Goal: Task Accomplishment & Management: Use online tool/utility

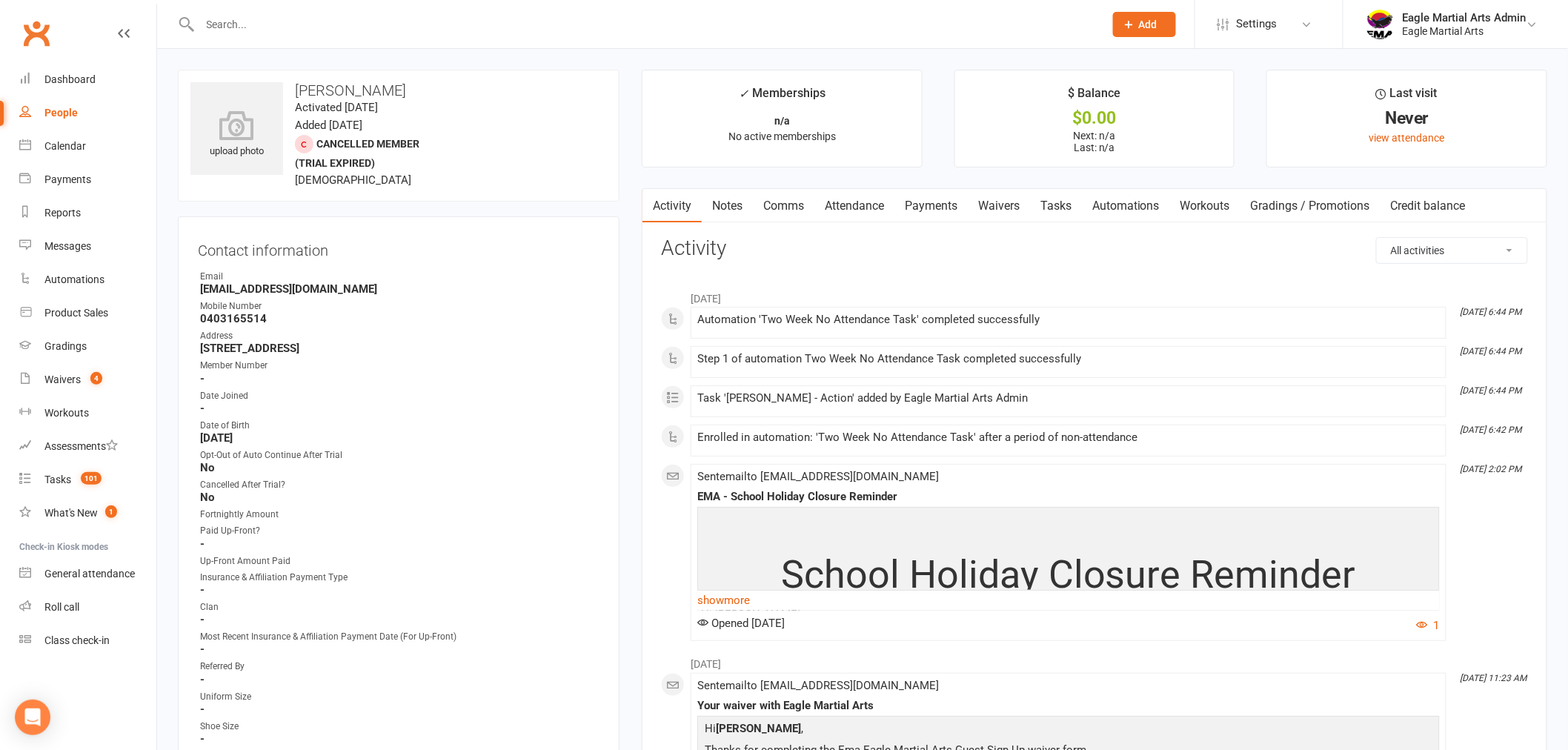
click at [740, 213] on link "Notes" at bounding box center [727, 206] width 51 height 34
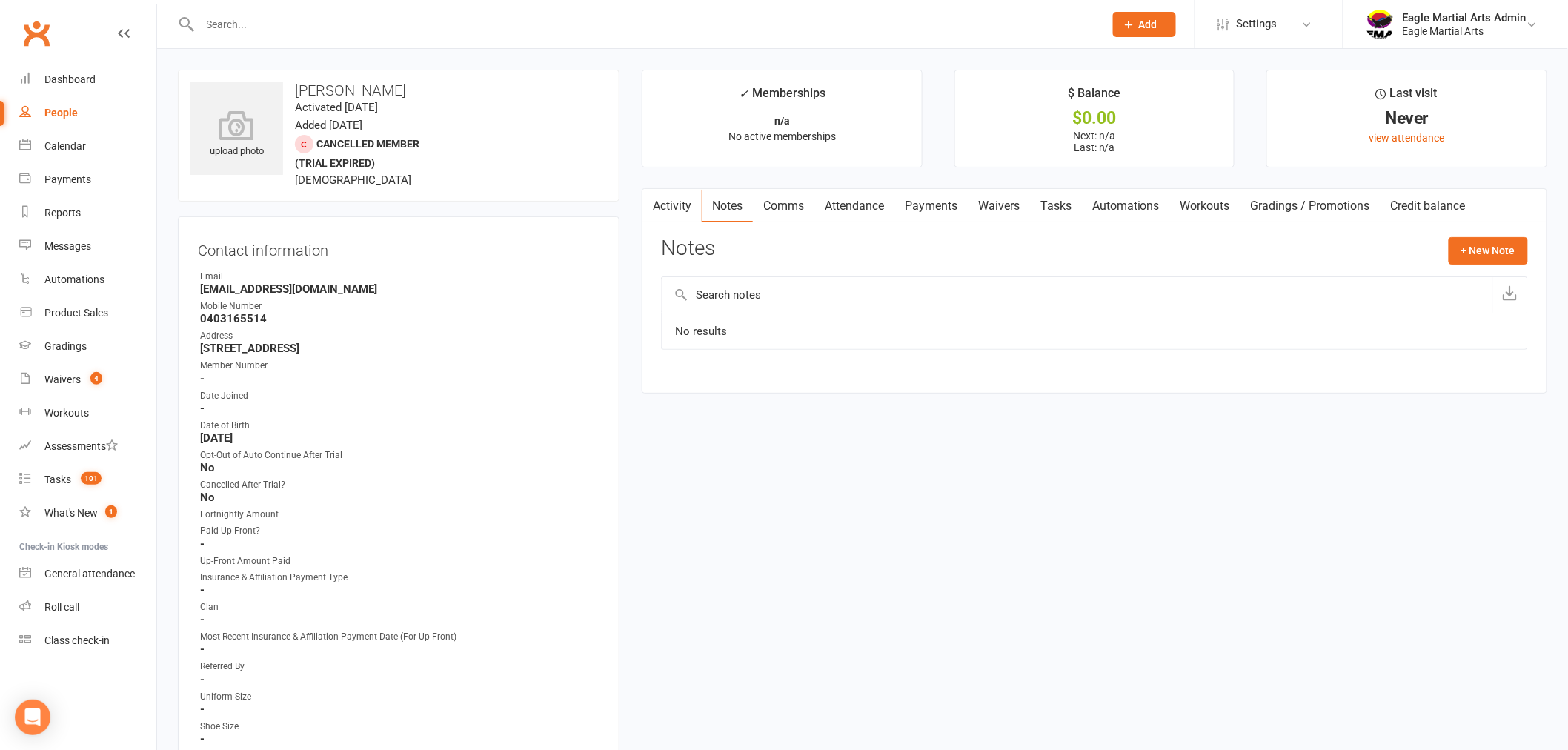
click at [791, 204] on link "Comms" at bounding box center [784, 206] width 62 height 34
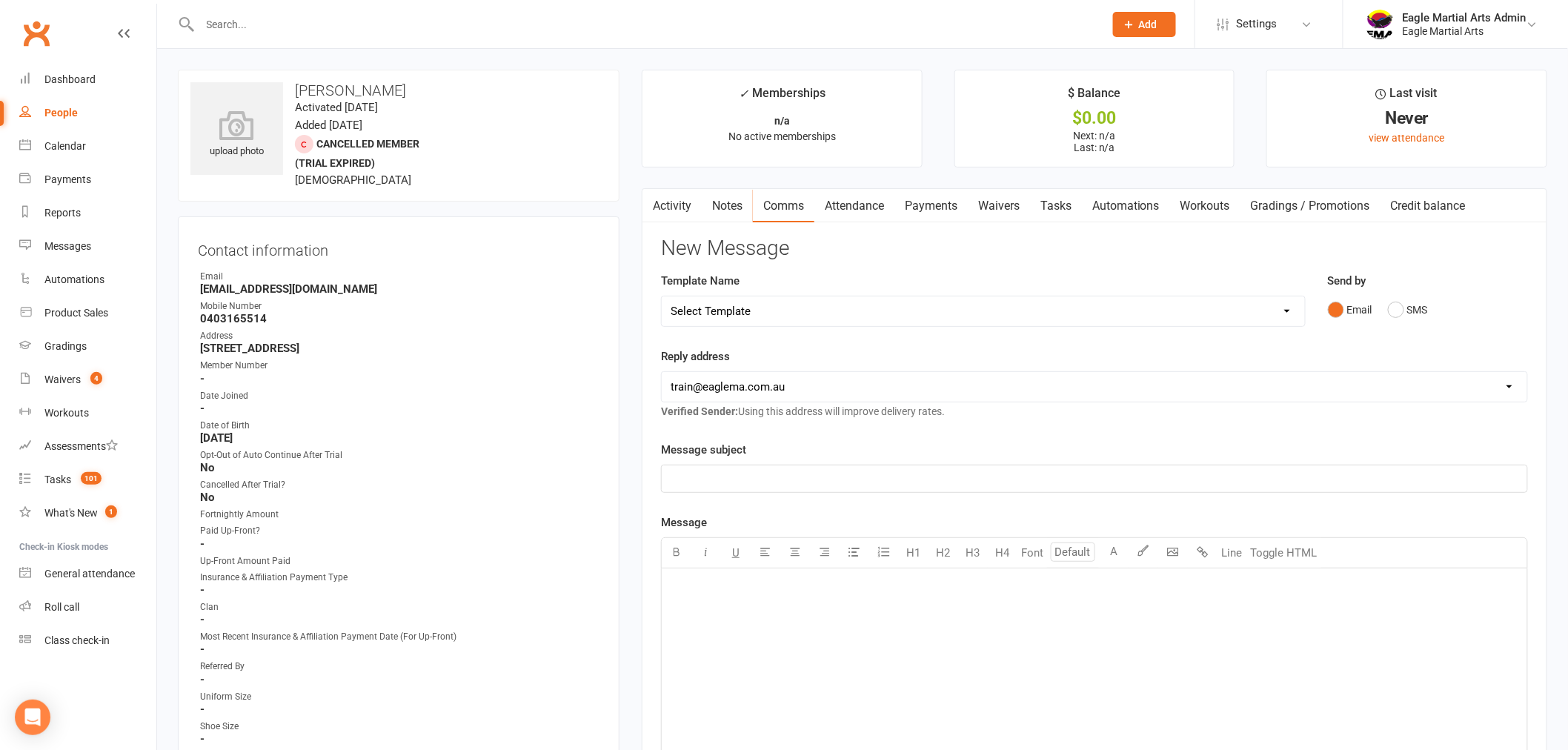
click at [856, 200] on link "Attendance" at bounding box center [855, 206] width 80 height 34
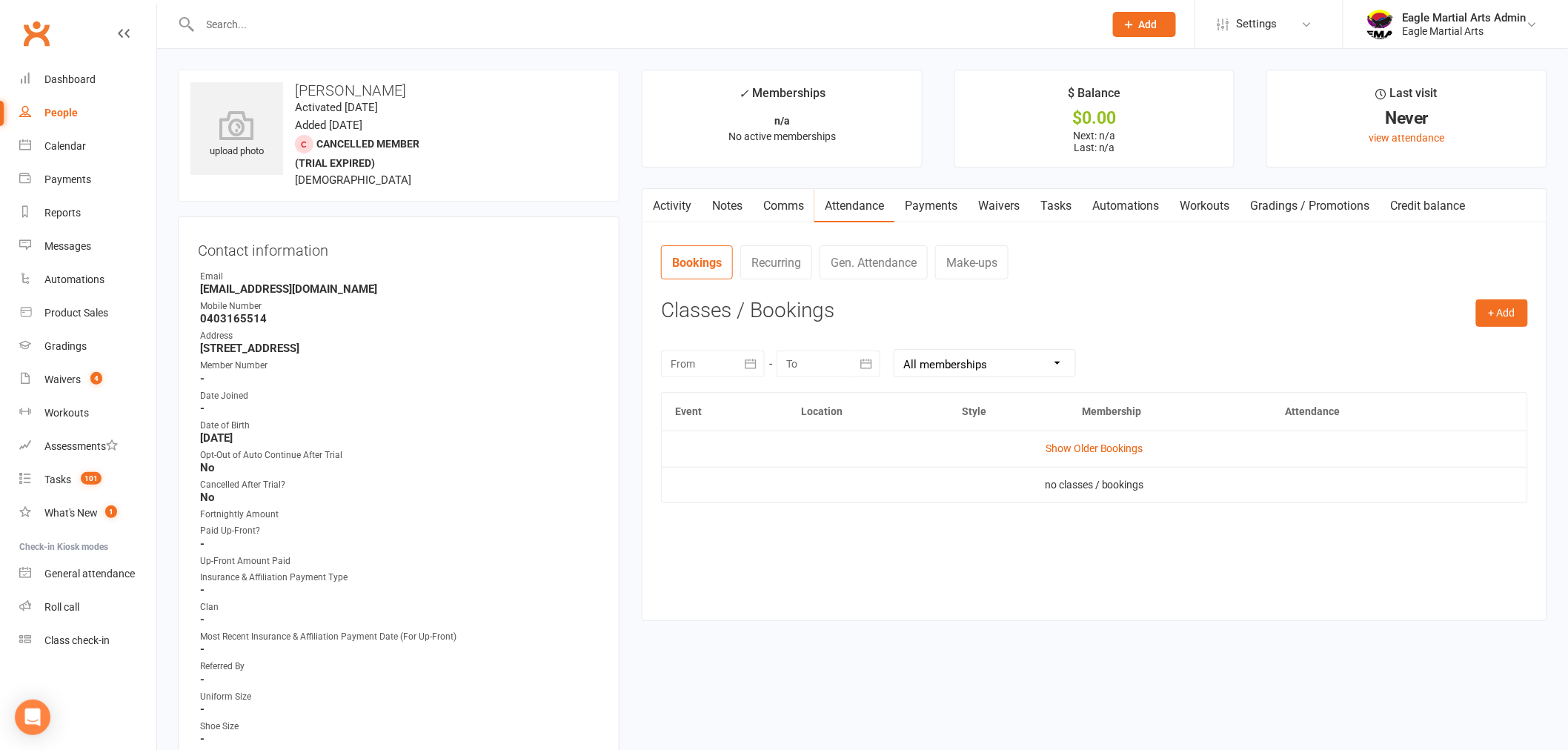
click at [931, 204] on link "Payments" at bounding box center [932, 206] width 74 height 34
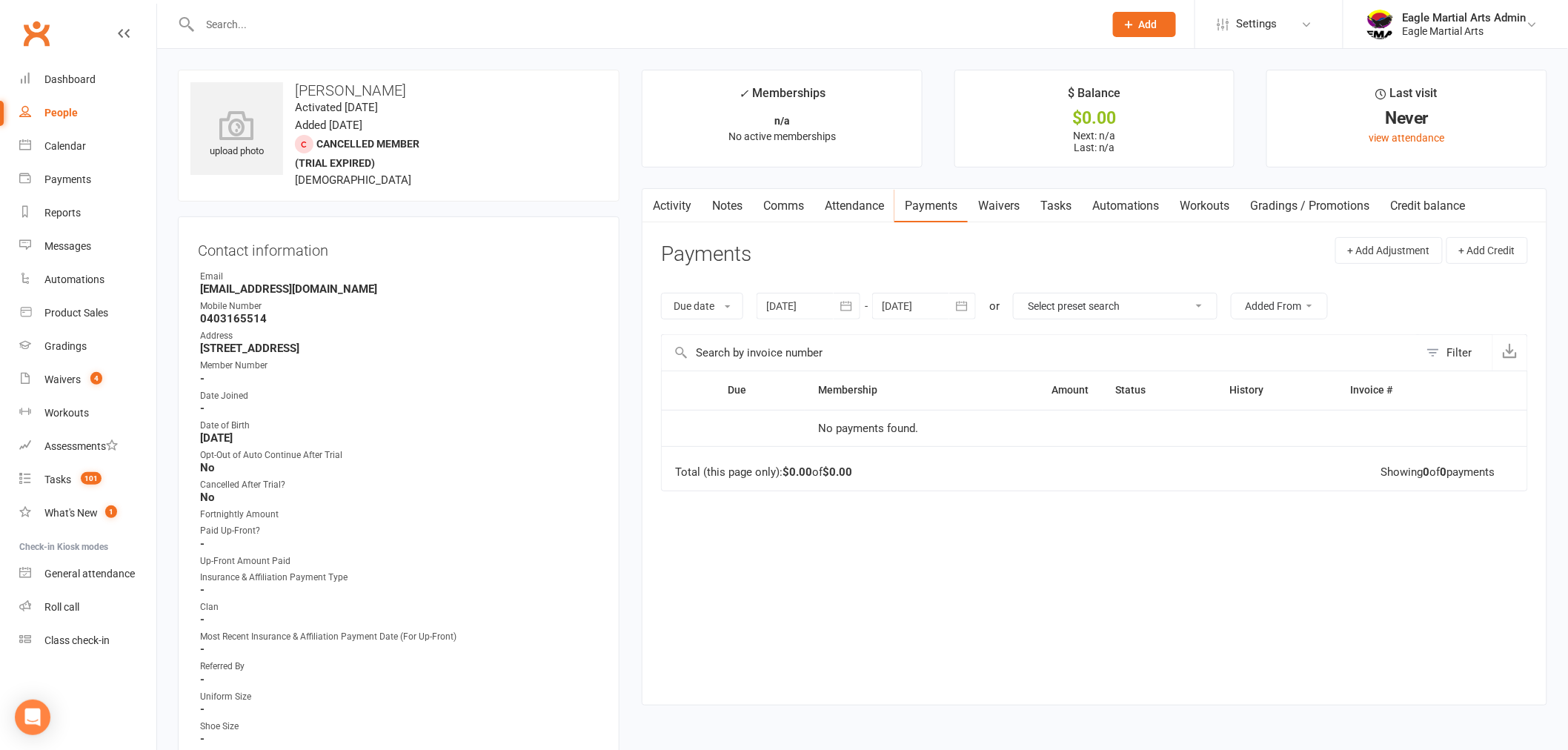
click at [691, 203] on link "Activity" at bounding box center [672, 206] width 59 height 34
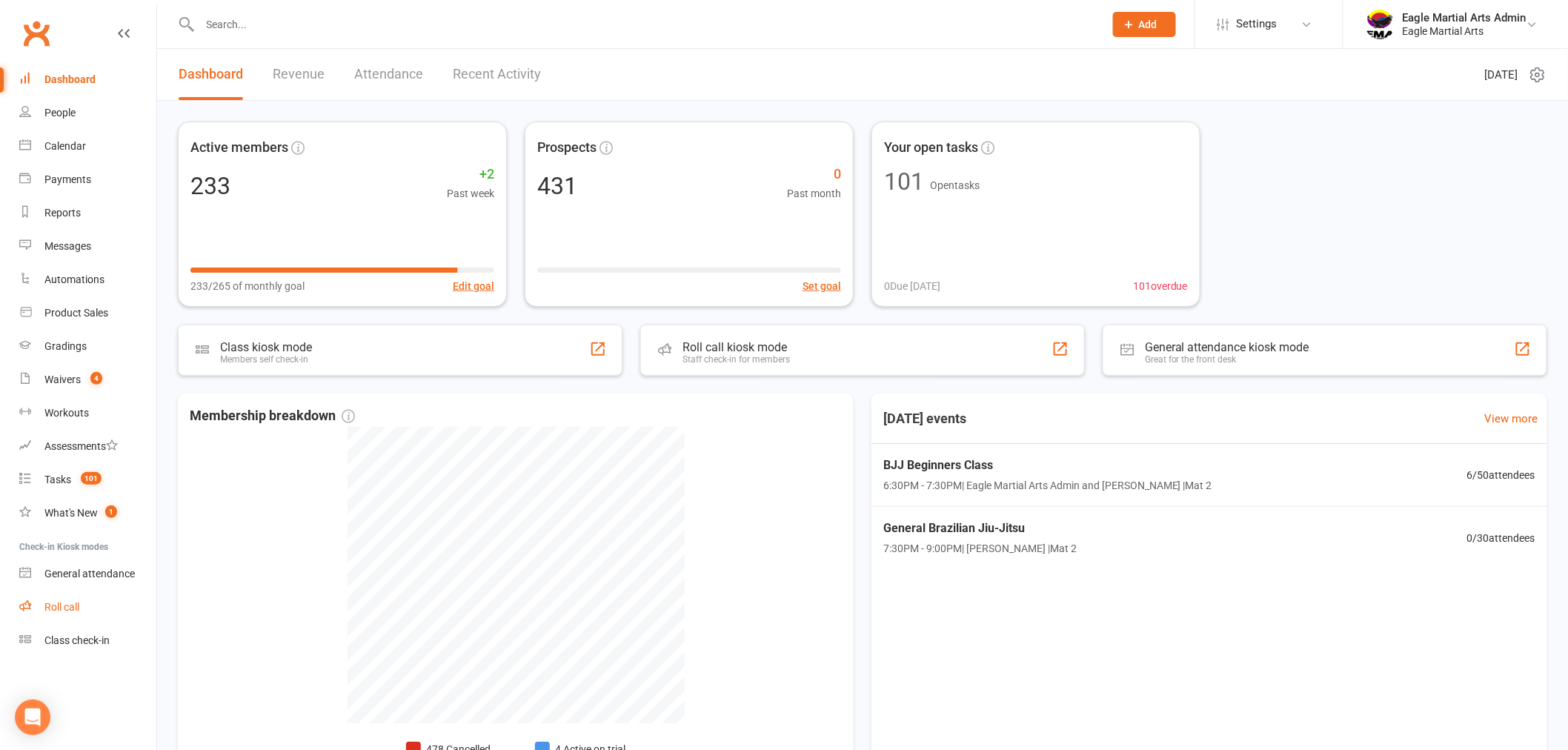
click at [79, 599] on link "Roll call" at bounding box center [88, 608] width 137 height 34
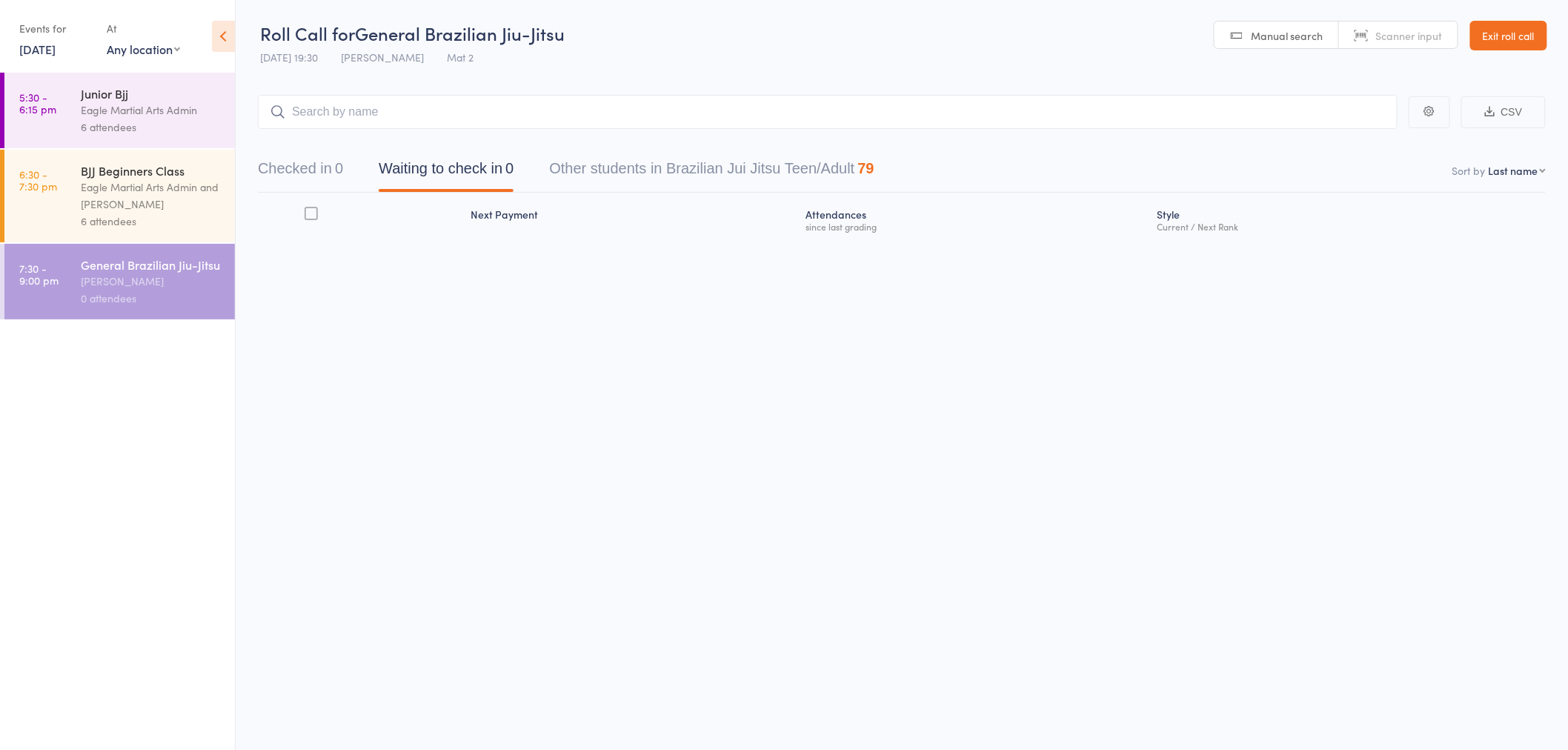
click at [159, 198] on div "Eagle Martial Arts Admin and Alex Tse" at bounding box center [151, 196] width 142 height 34
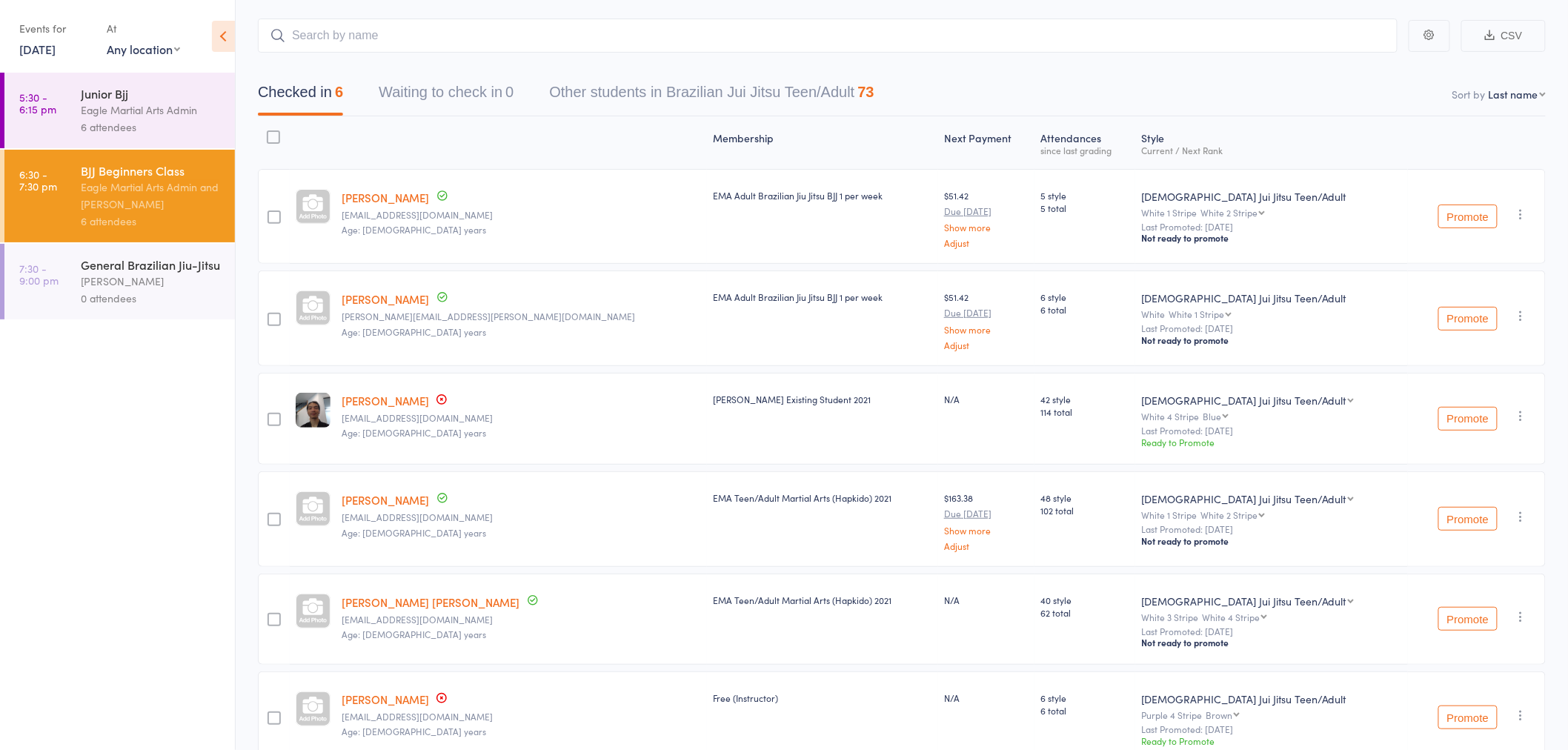
scroll to position [152, 0]
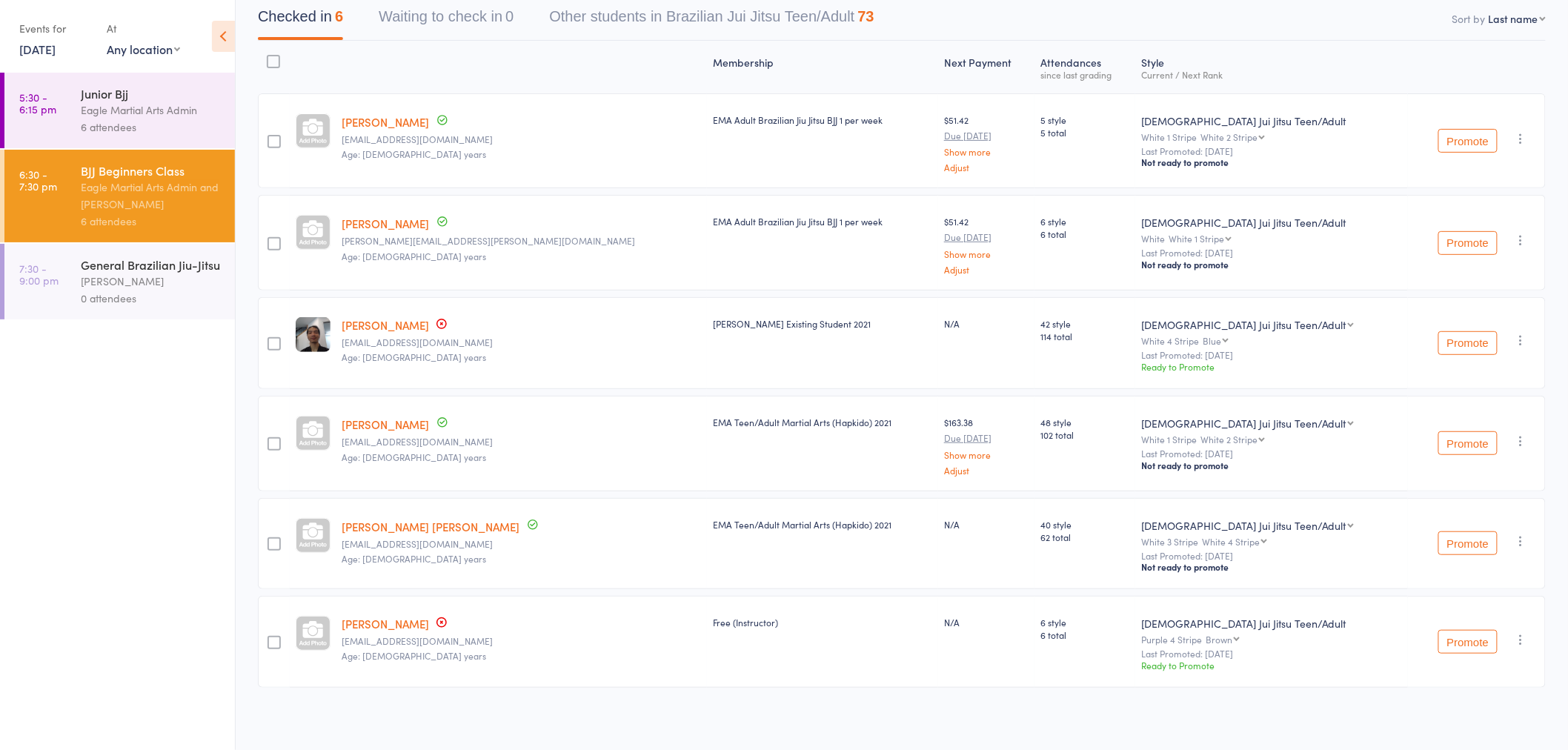
click at [106, 279] on div "Alex Tse" at bounding box center [151, 281] width 142 height 17
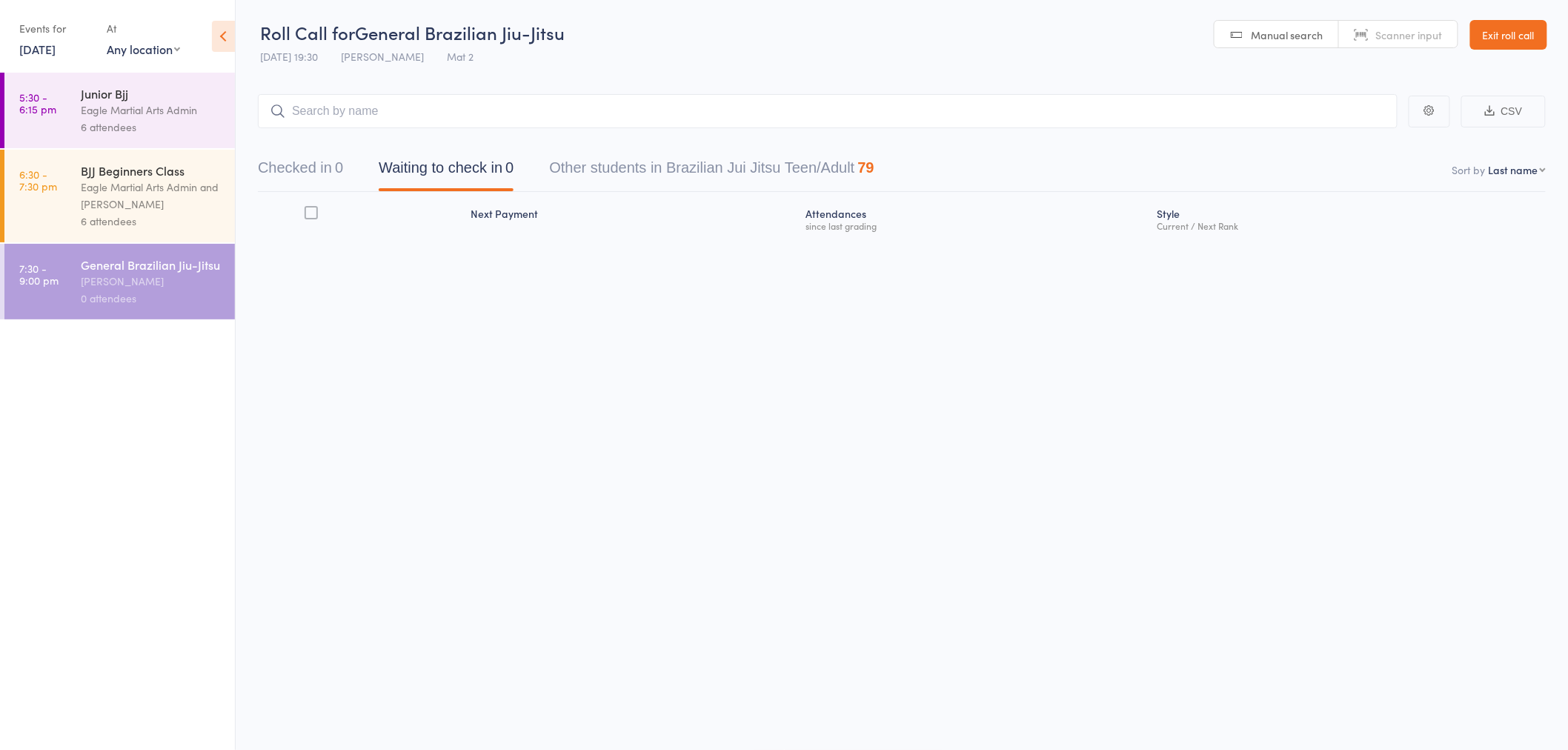
click at [468, 117] on input "search" at bounding box center [827, 111] width 1140 height 34
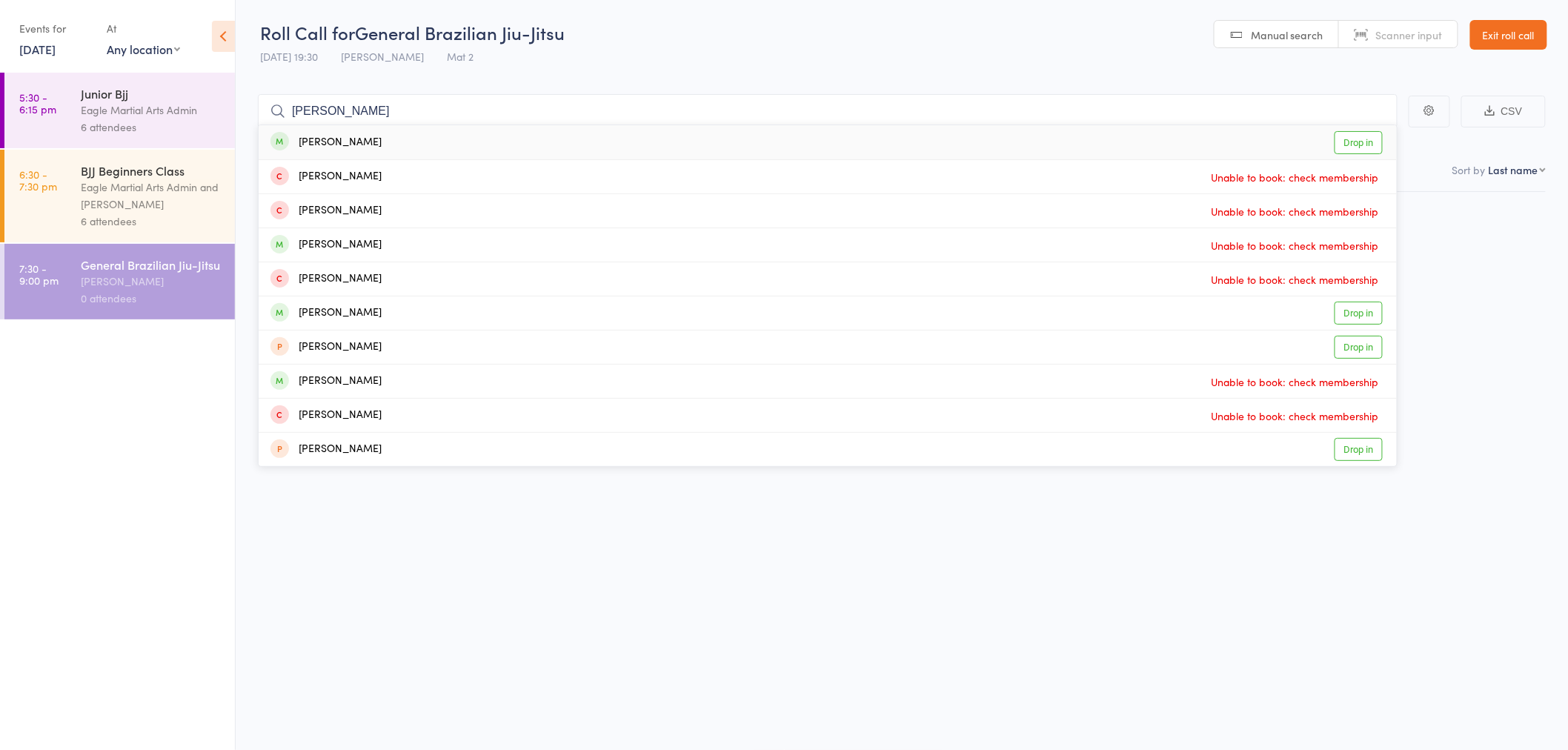
type input "alexander"
click at [362, 142] on div "Alexander Tse" at bounding box center [326, 142] width 111 height 17
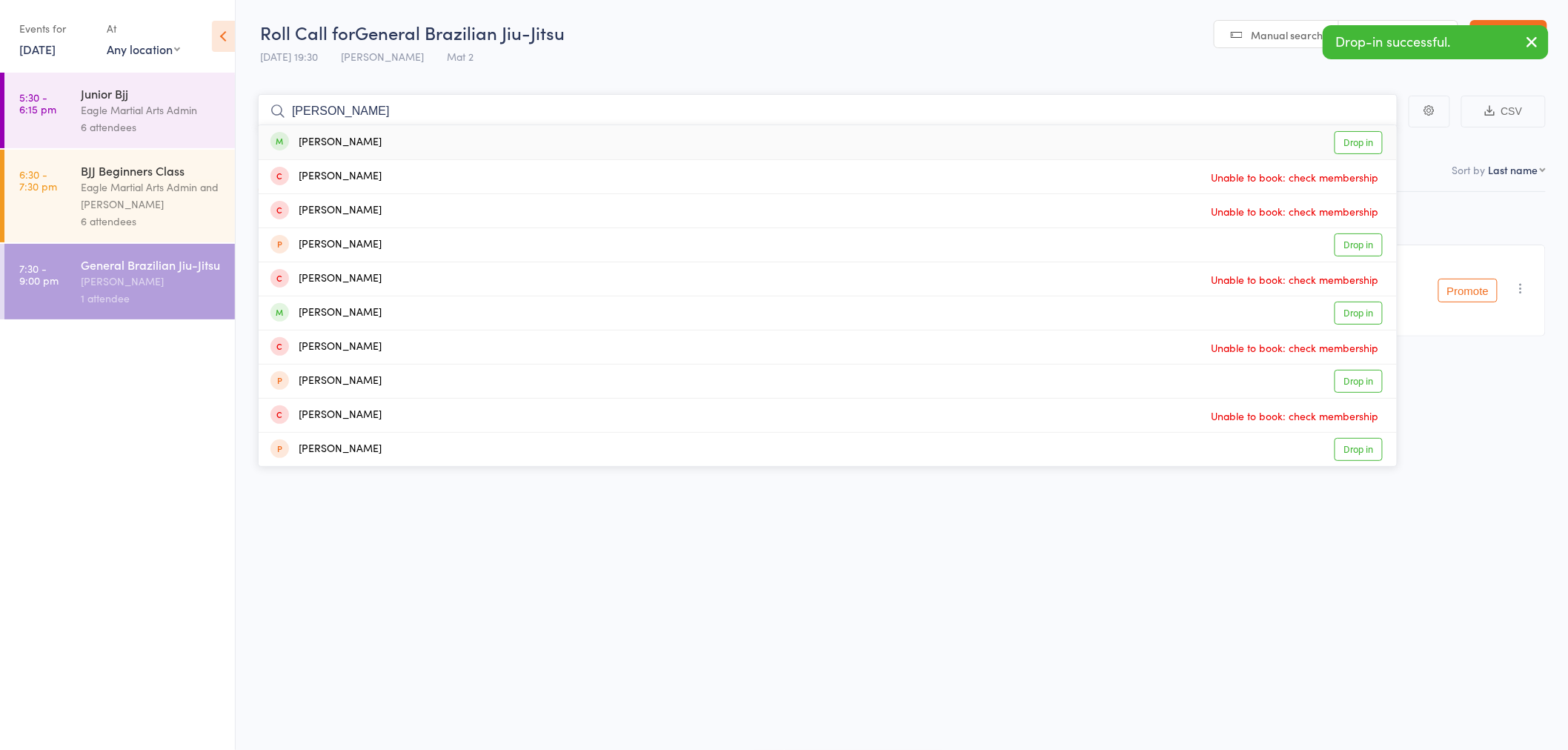
type input "chang"
click at [361, 139] on div "Chang-Z Choo" at bounding box center [326, 142] width 111 height 17
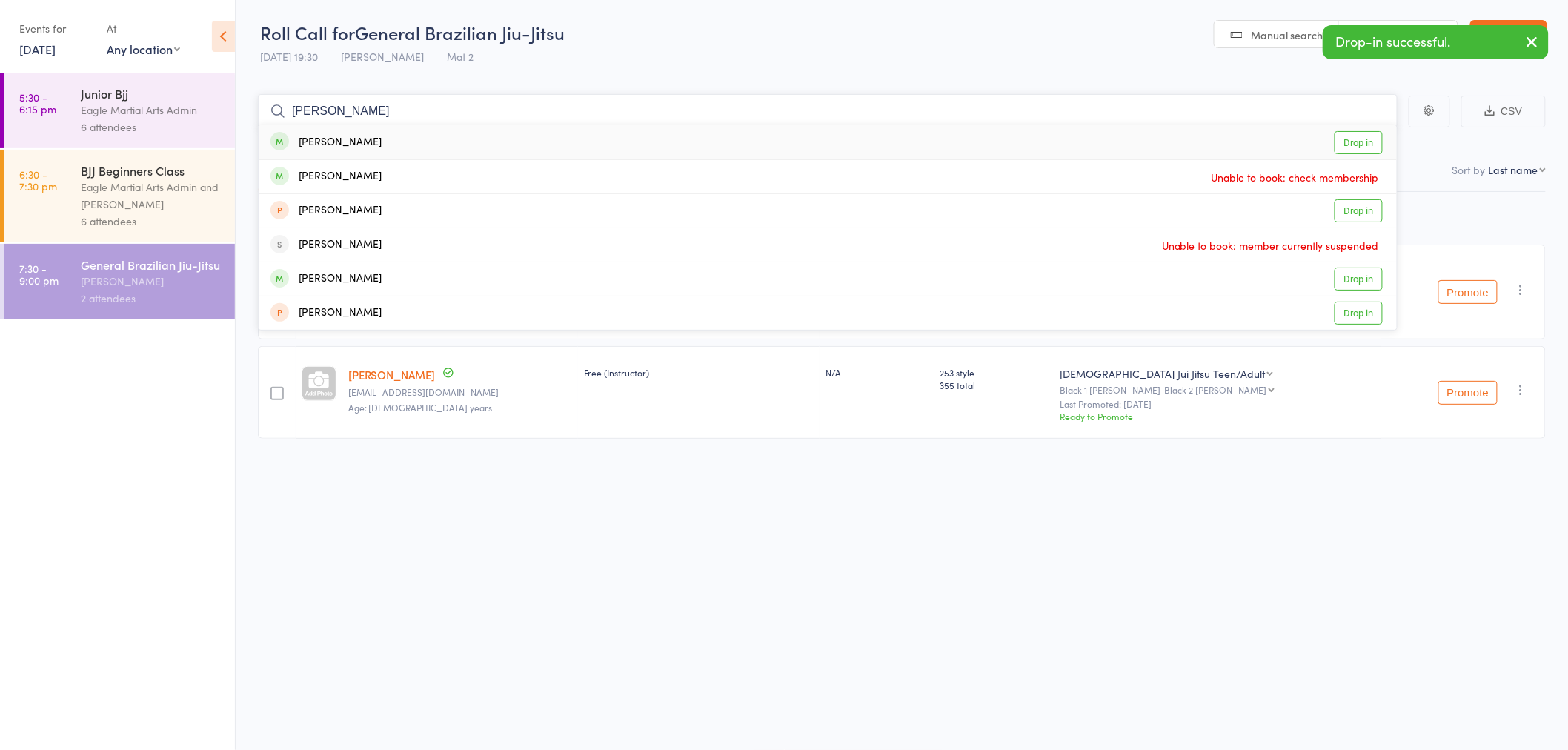
type input "adam"
click at [361, 139] on div "Adam Wright Drop in" at bounding box center [827, 142] width 1138 height 34
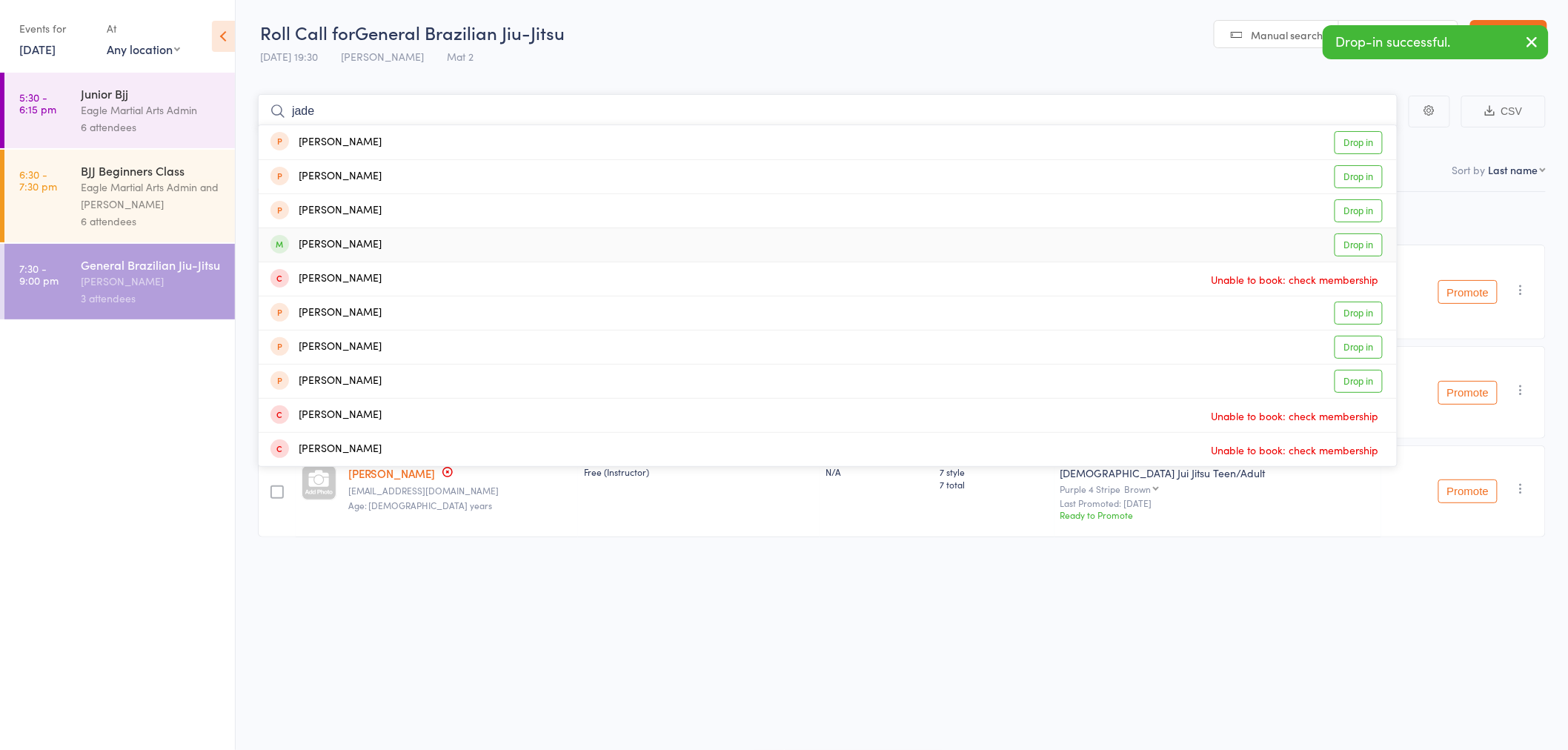
type input "jade"
click at [382, 240] on div "Jade Valentine Drop in" at bounding box center [827, 245] width 1138 height 34
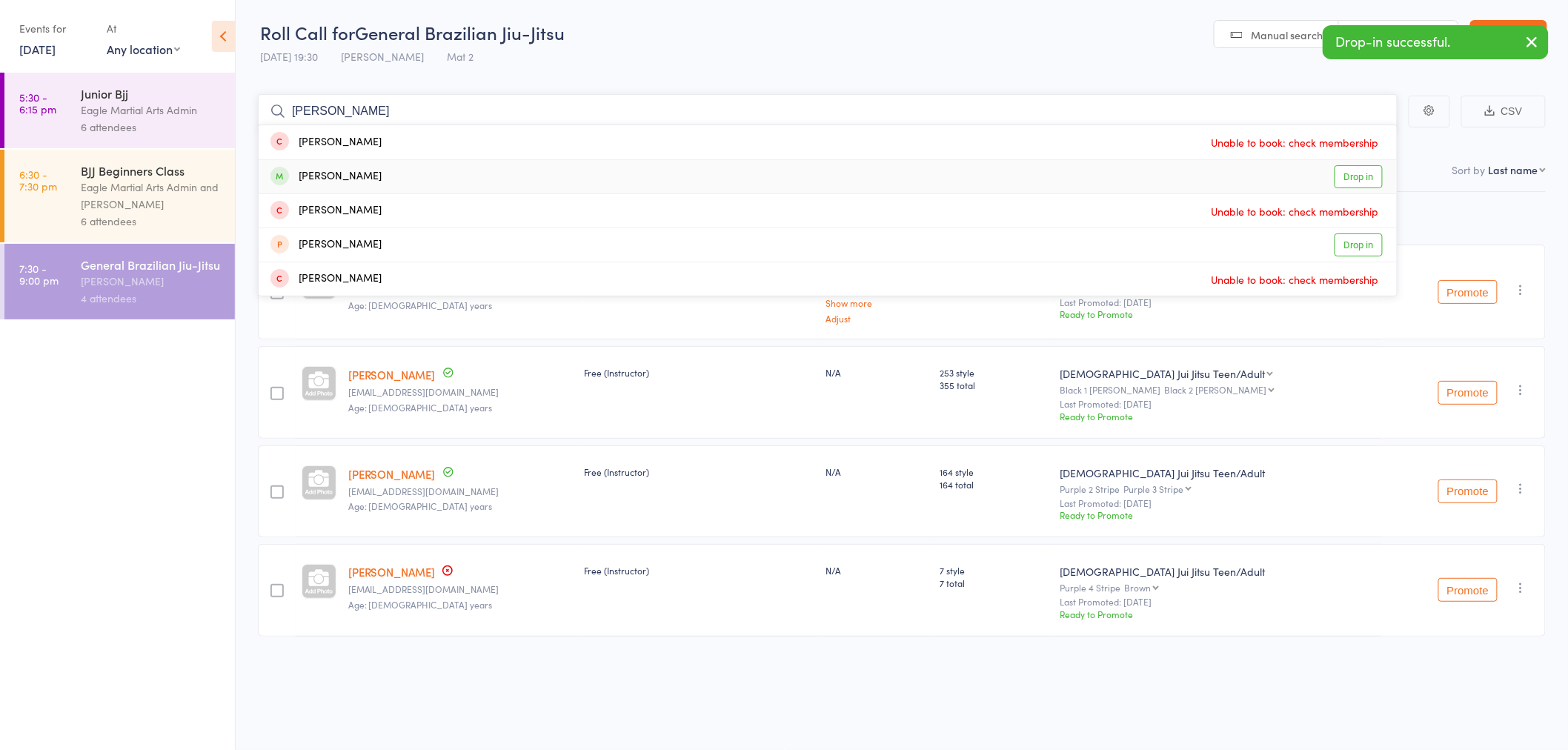
type input "jimmy"
click at [335, 168] on div "Jimmy Johnson" at bounding box center [326, 177] width 111 height 17
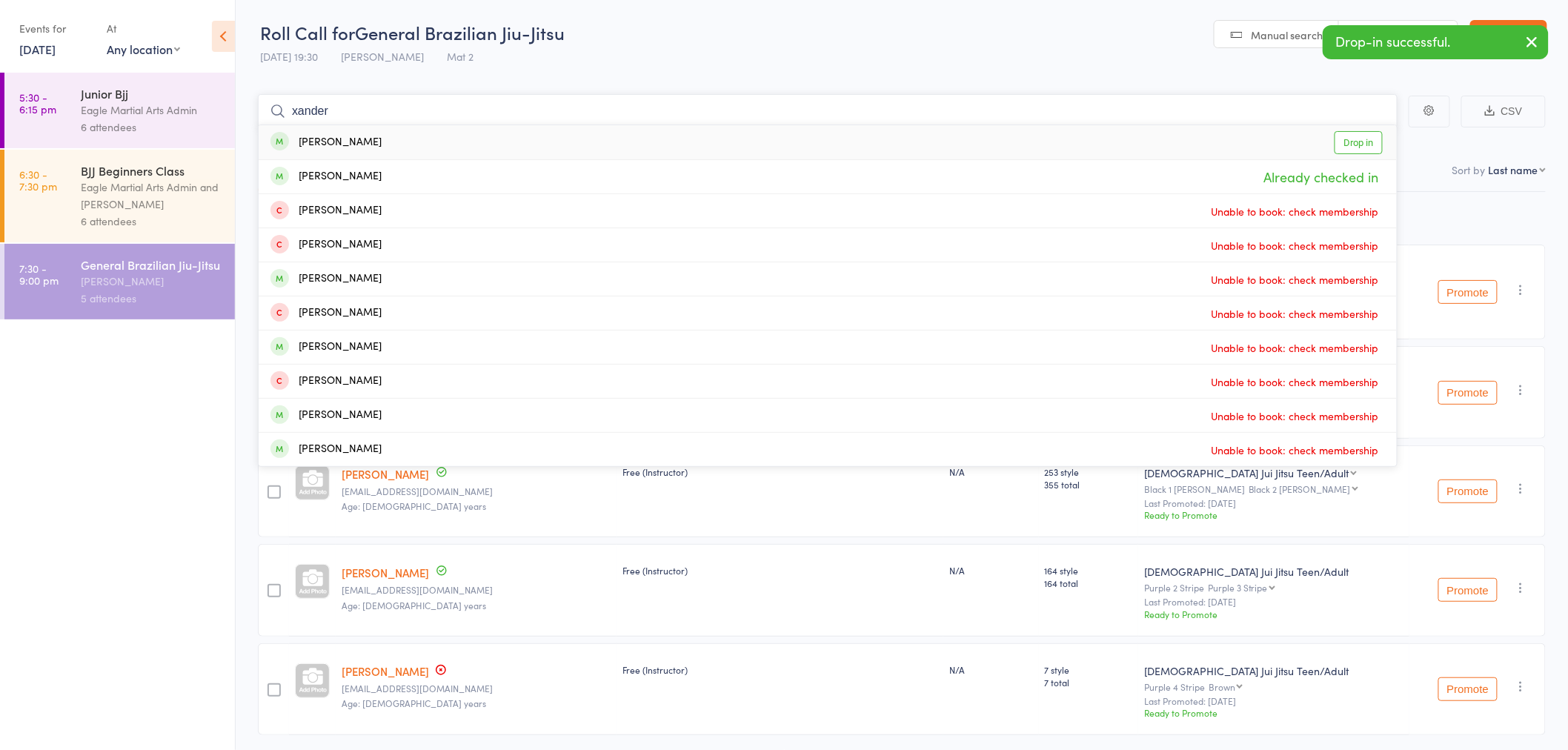
type input "xander"
click at [357, 141] on div "Xander Soh Drop in" at bounding box center [827, 142] width 1138 height 34
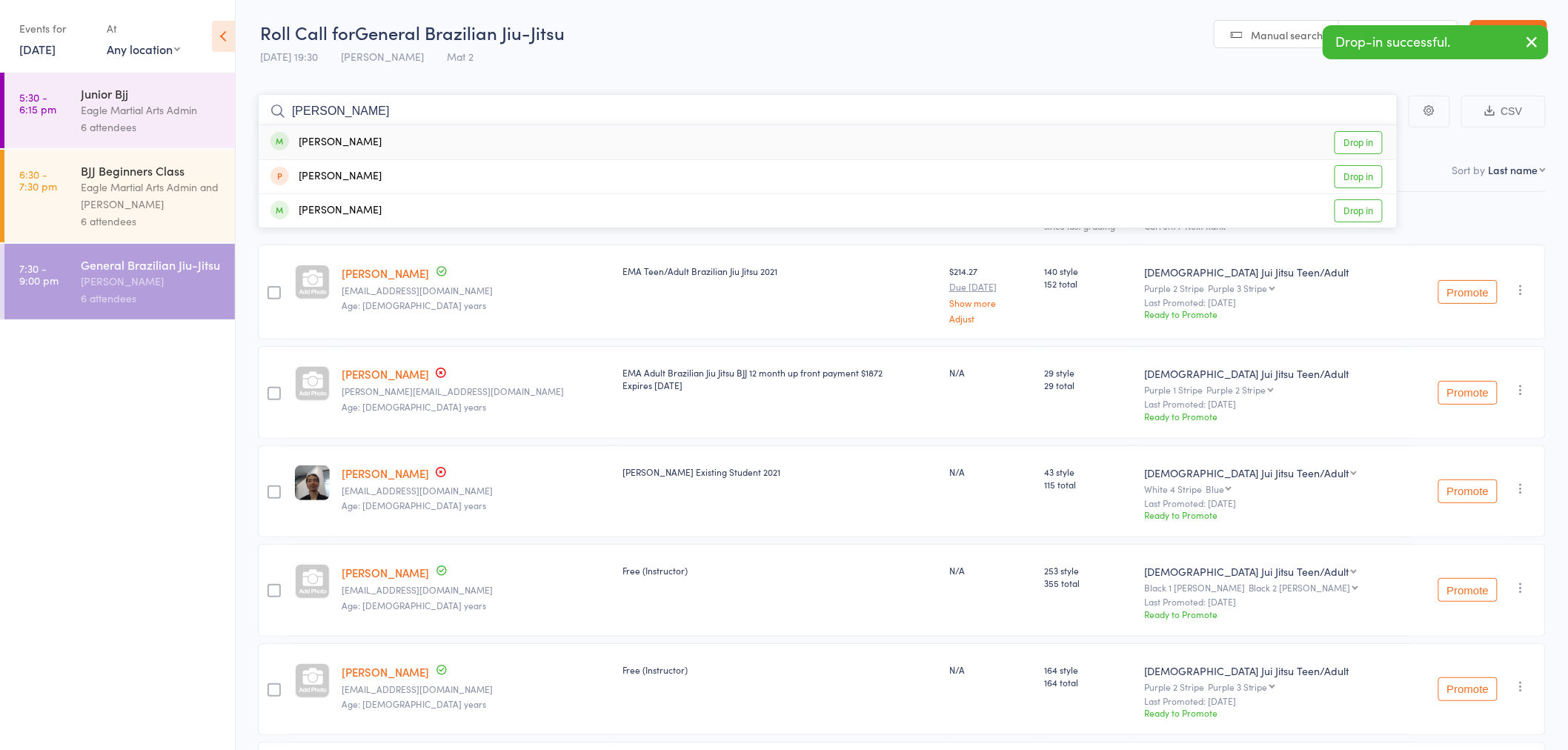
type input "kasey"
click at [403, 146] on div "Kasey Shea Drop in" at bounding box center [827, 142] width 1138 height 34
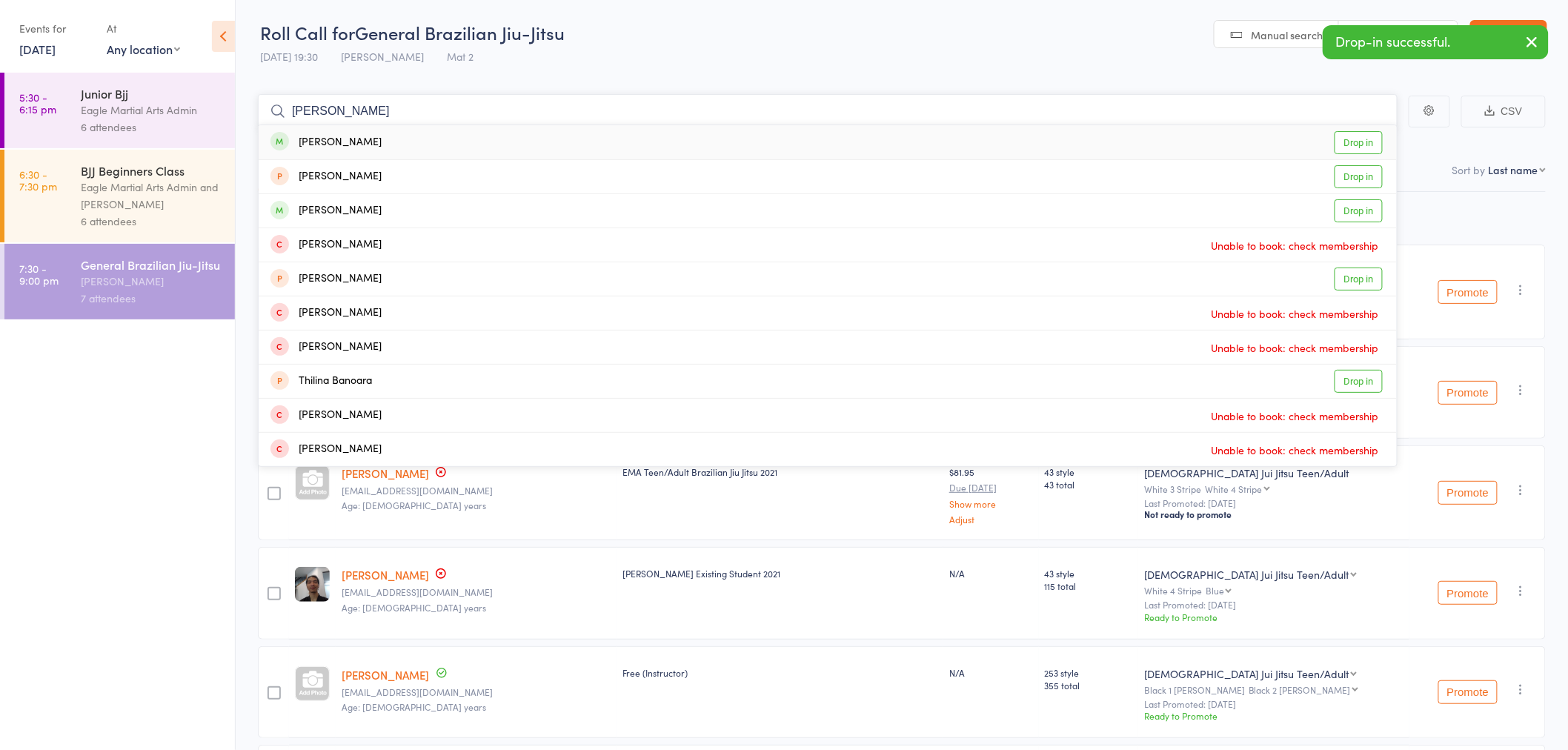
type input "tina"
click at [402, 146] on div "Tina Pham Drop in" at bounding box center [827, 142] width 1138 height 34
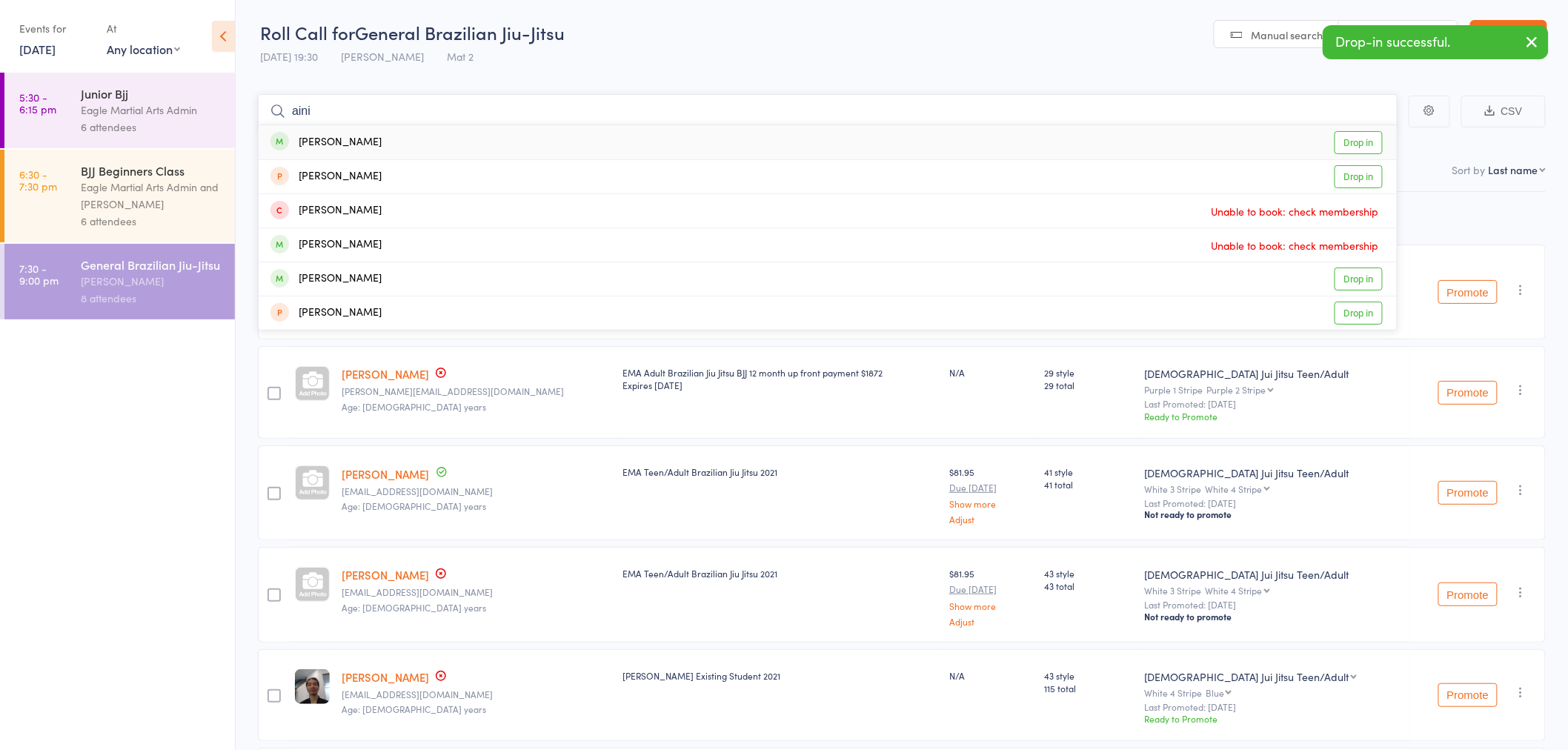
type input "aini"
click at [402, 146] on div "Aini Yao Drop in" at bounding box center [827, 142] width 1138 height 34
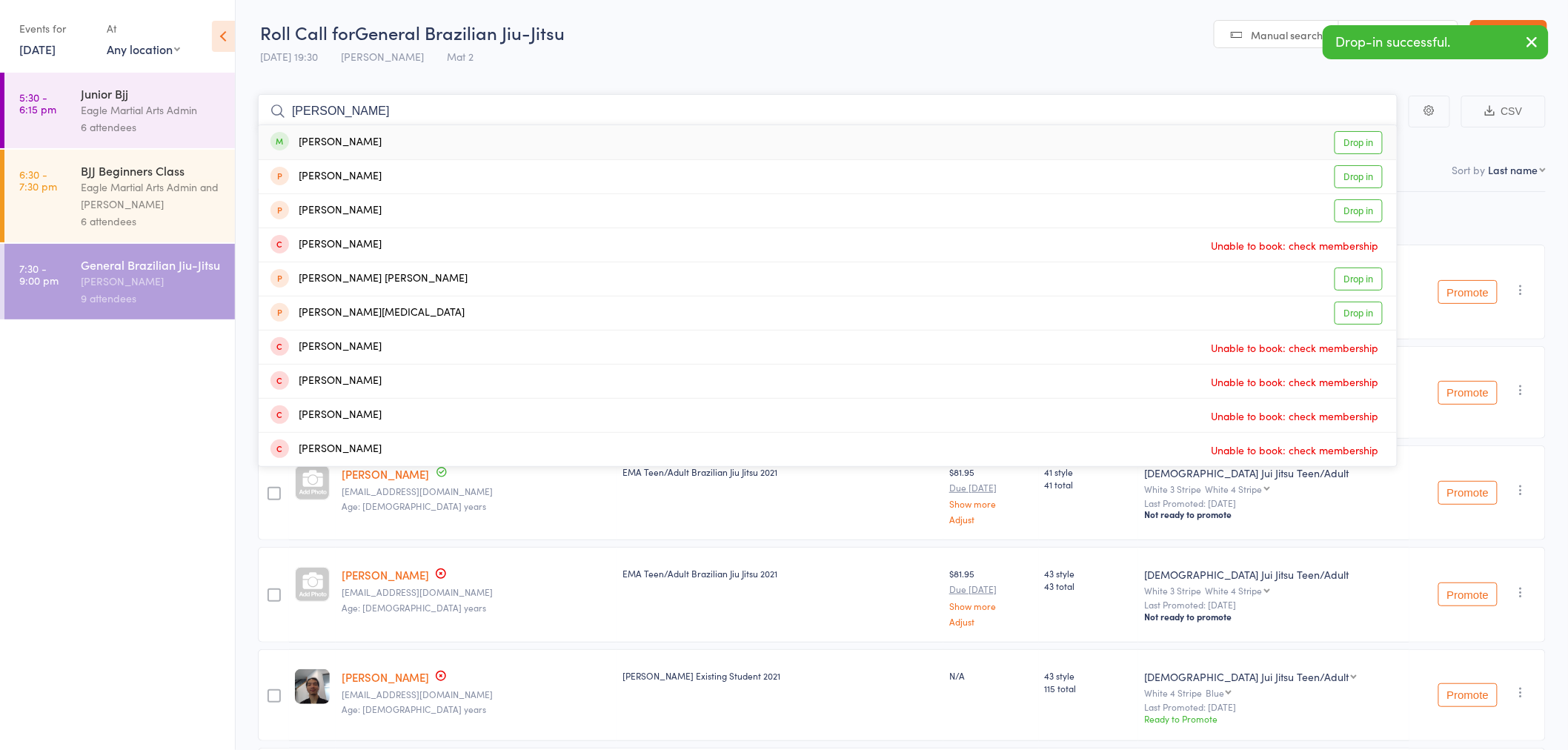
type input "steve"
click at [409, 142] on div "Steve Chen Drop in" at bounding box center [827, 142] width 1138 height 34
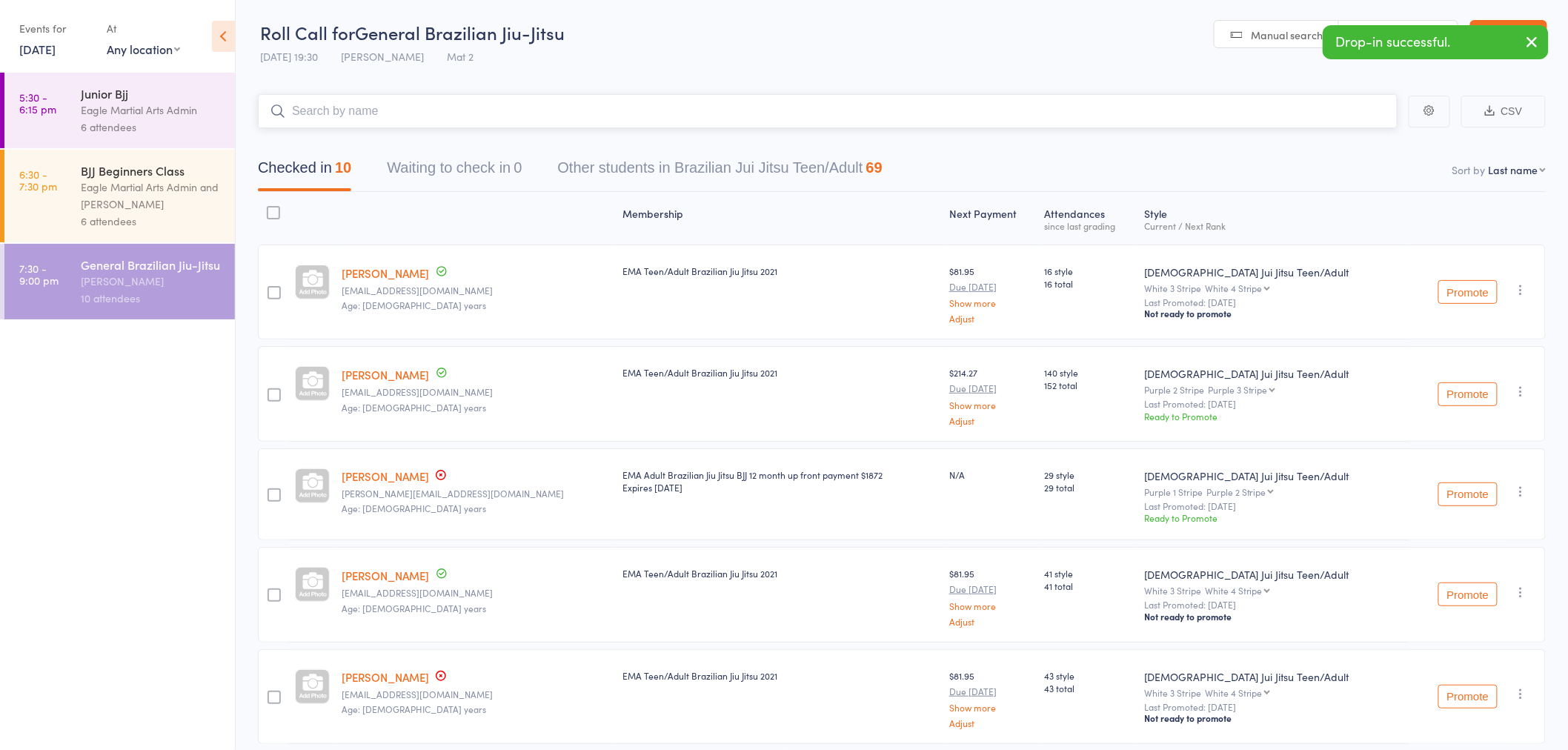
click at [411, 107] on input "search" at bounding box center [827, 111] width 1140 height 34
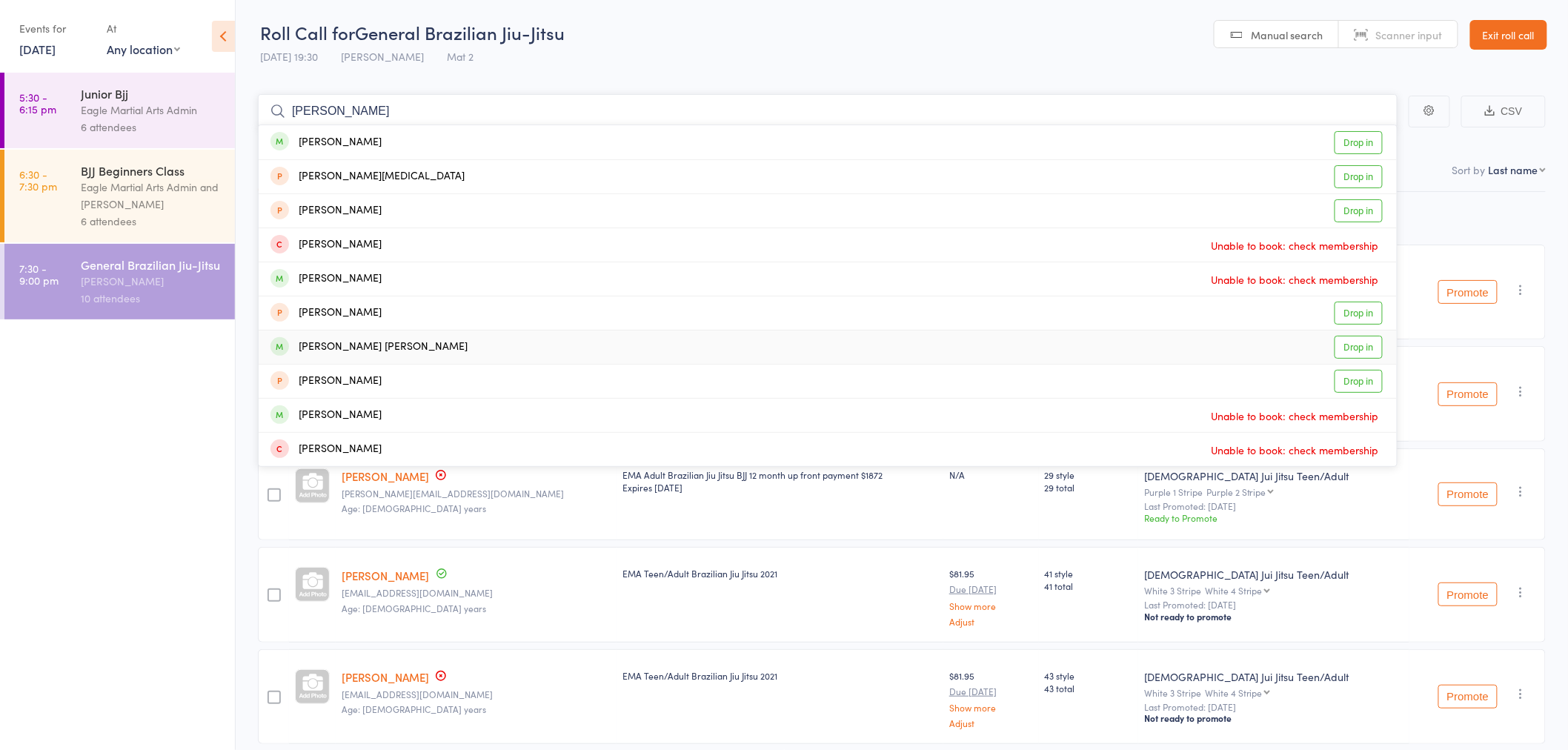
type input "sarah"
click at [369, 347] on div "Sarah Chiat Sien Wee" at bounding box center [369, 348] width 197 height 17
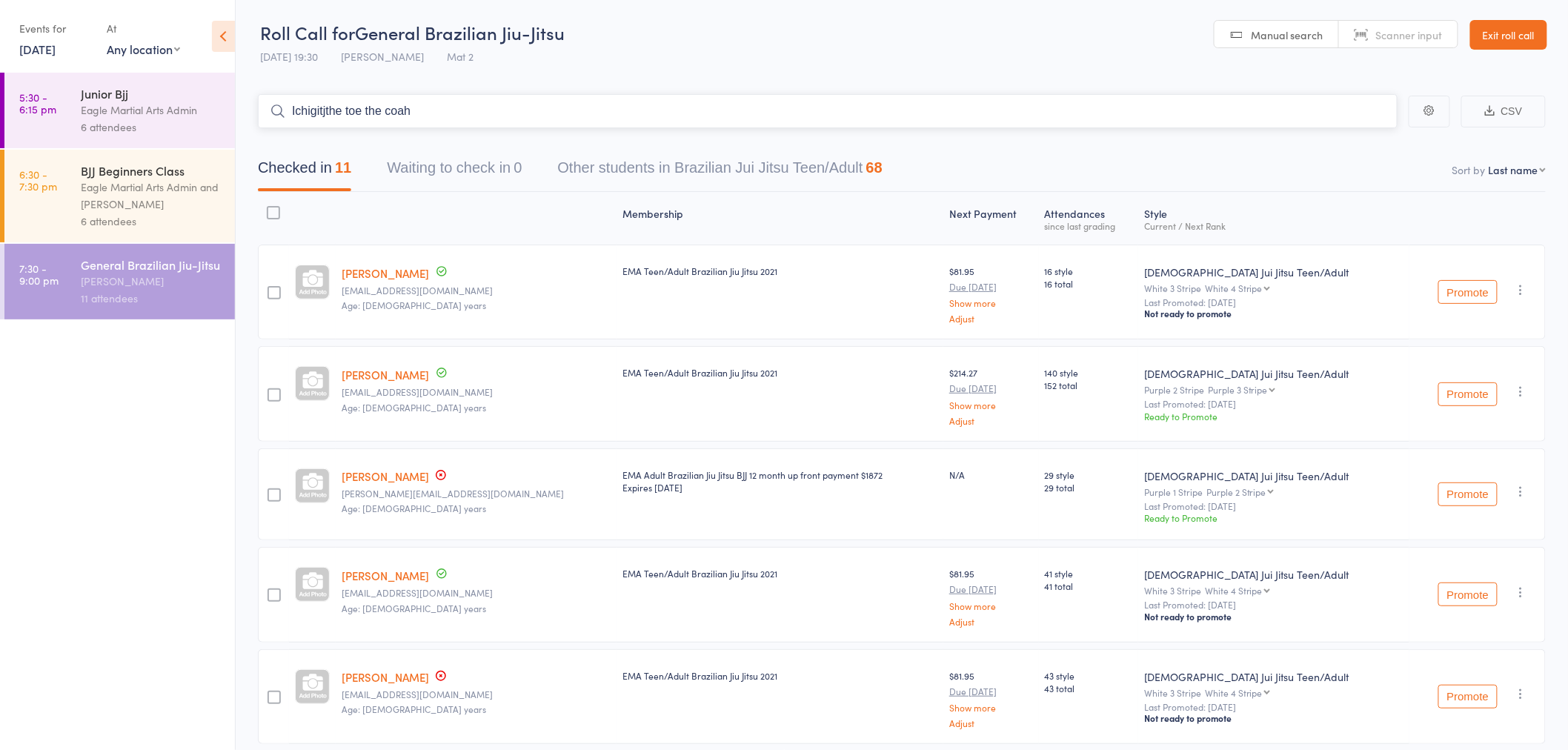
type input "Ichigitjthe toe the coahf"
click at [1360, 117] on input "Ichigitjthe toe the coahf" at bounding box center [827, 111] width 1140 height 34
click at [1512, 31] on link "Exit roll call" at bounding box center [1509, 35] width 77 height 30
